Goal: Transaction & Acquisition: Purchase product/service

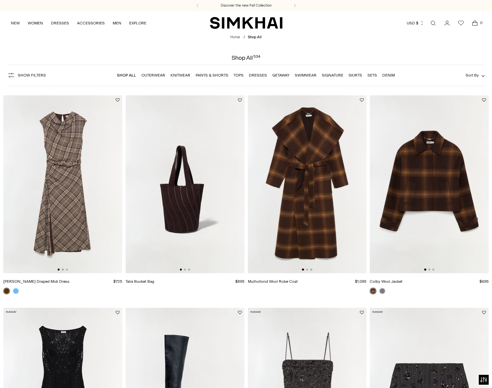
click at [39, 121] on img at bounding box center [62, 184] width 119 height 178
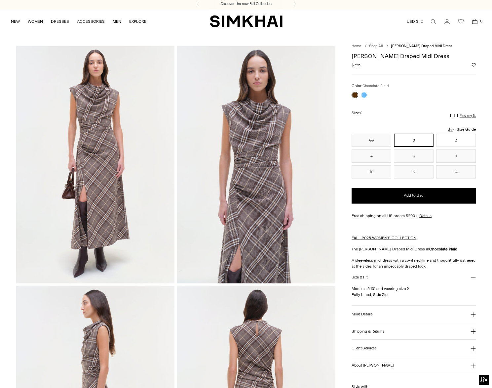
scroll to position [1, 0]
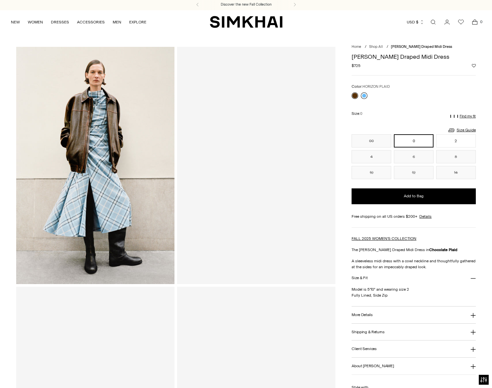
click at [363, 96] on link at bounding box center [364, 95] width 7 height 7
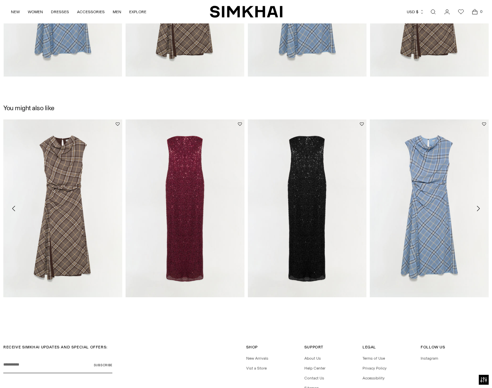
scroll to position [962, 0]
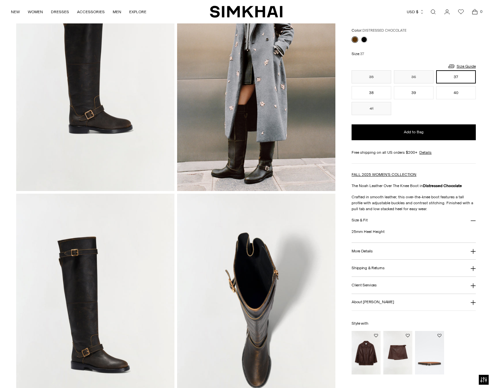
scroll to position [95, 0]
